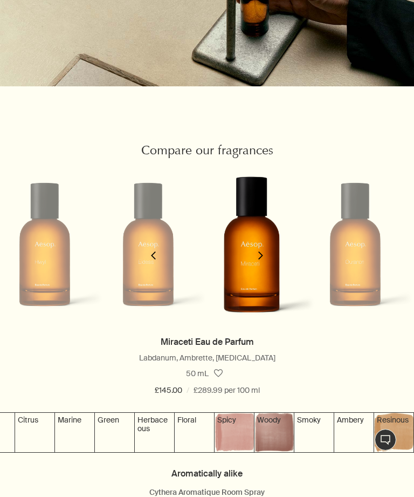
scroll to position [0, 992]
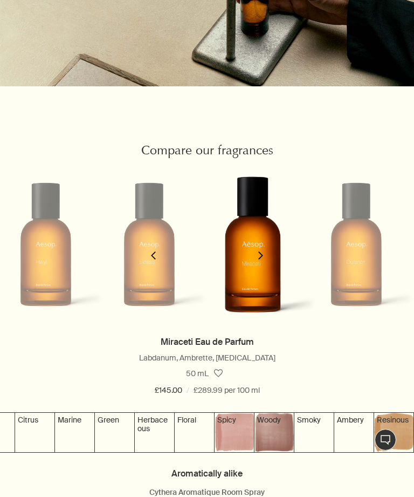
click at [267, 276] on button "chevron" at bounding box center [261, 248] width 22 height 172
click at [247, 343] on link "Miraceti Eau de Parfum" at bounding box center [207, 341] width 93 height 11
